Goal: Navigation & Orientation: Find specific page/section

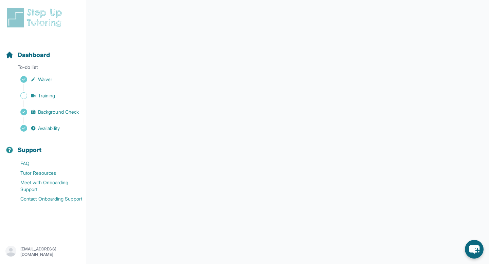
scroll to position [97, 0]
click at [103, 18] on icon at bounding box center [102, 16] width 5 height 5
